Goal: Task Accomplishment & Management: Manage account settings

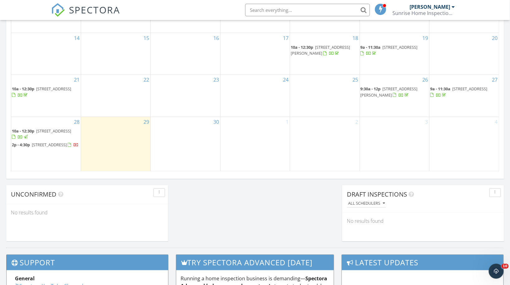
scroll to position [402, 0]
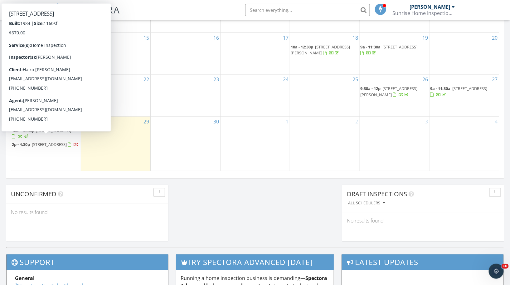
click at [46, 142] on span "7127 Branchwood Pl, Clinton 20735" at bounding box center [49, 145] width 35 height 6
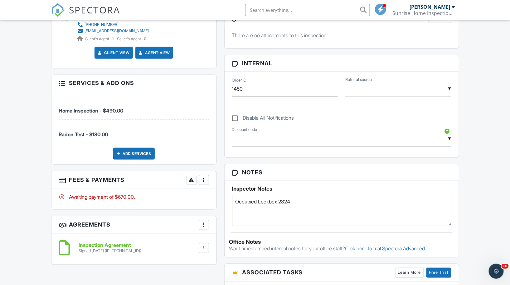
scroll to position [276, 0]
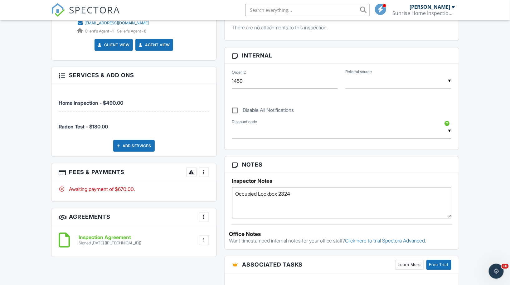
click at [205, 169] on div at bounding box center [204, 172] width 6 height 6
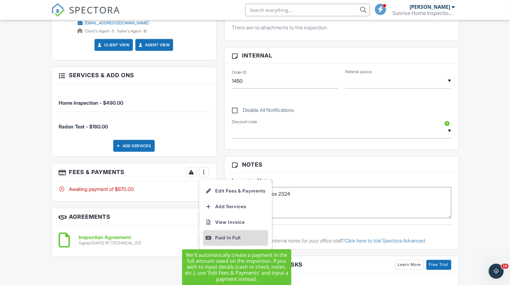
click at [231, 235] on div "Paid In Full" at bounding box center [236, 237] width 60 height 7
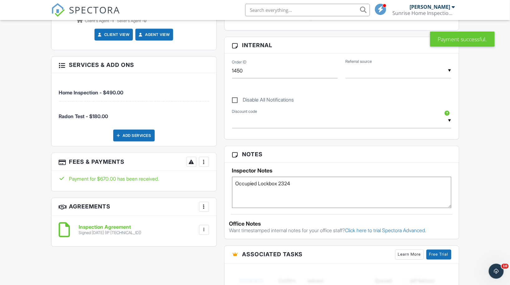
scroll to position [4099, 0]
click at [204, 157] on div "More" at bounding box center [204, 162] width 10 height 10
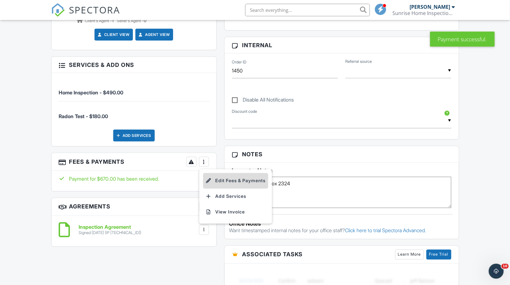
click at [227, 177] on li "Edit Fees & Payments" at bounding box center [235, 181] width 65 height 16
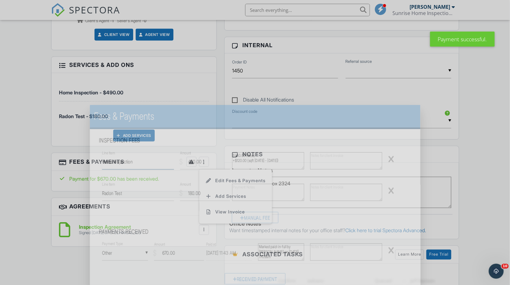
type textarea "Home Inspection"
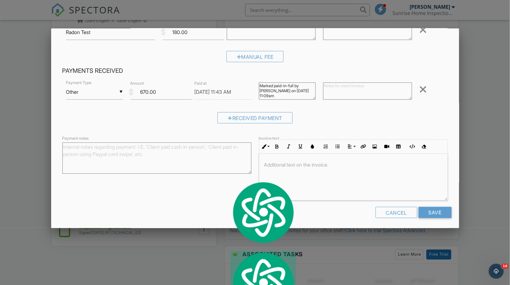
scroll to position [86, 0]
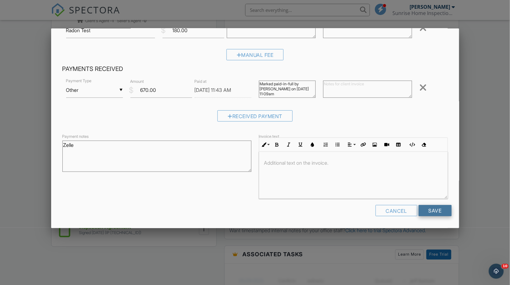
type textarea "Zelle"
click at [436, 208] on input "Save" at bounding box center [435, 210] width 33 height 11
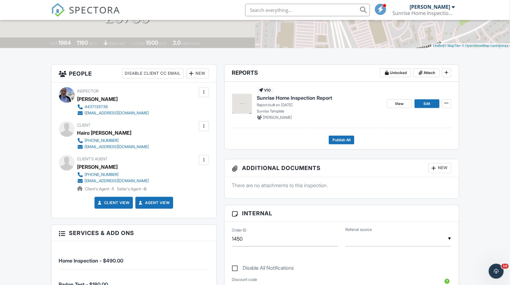
scroll to position [123, 0]
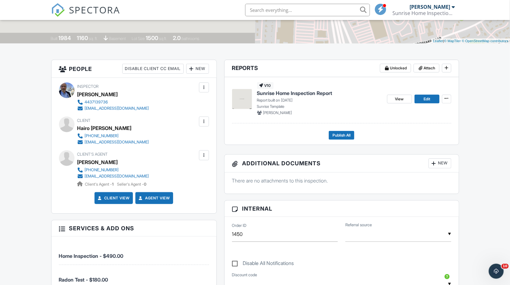
click at [278, 91] on span "Sunrise Home Inspection Report" at bounding box center [294, 93] width 75 height 7
